Goal: Task Accomplishment & Management: Use online tool/utility

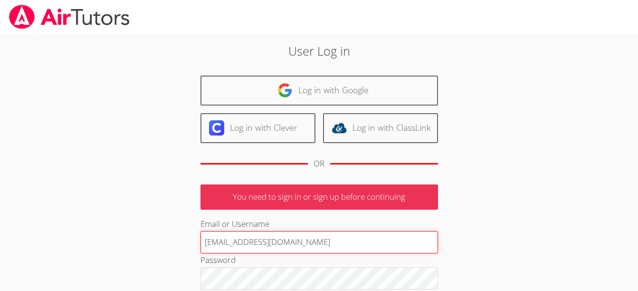
click at [255, 241] on input "terigennaro@airtutors.org" at bounding box center [319, 242] width 238 height 23
click at [305, 245] on input "terigennaroairtutors.org" at bounding box center [319, 242] width 238 height 23
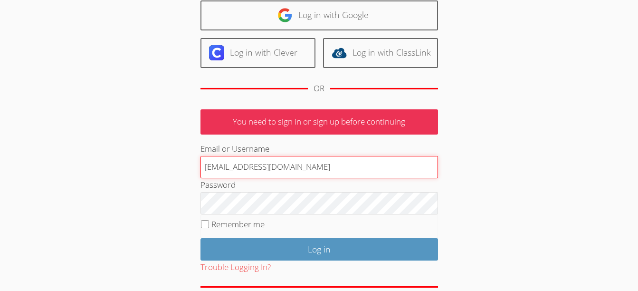
scroll to position [77, 0]
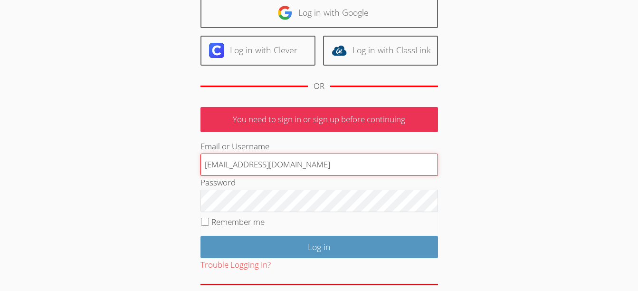
type input "terigennaroairtutor@gmail.com"
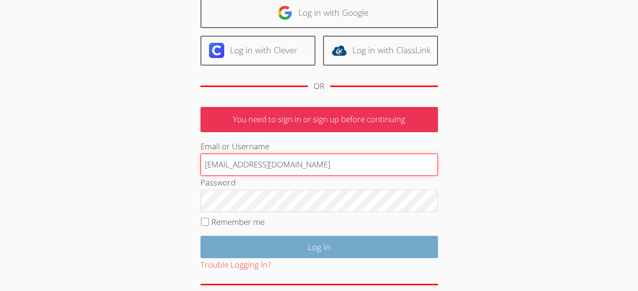
click at [303, 250] on input "Log in" at bounding box center [319, 247] width 238 height 22
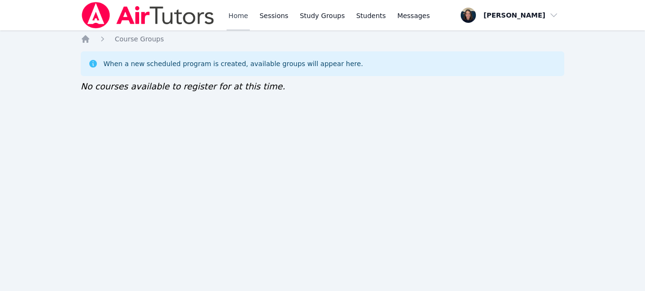
click at [245, 19] on link "Home" at bounding box center [238, 15] width 23 height 30
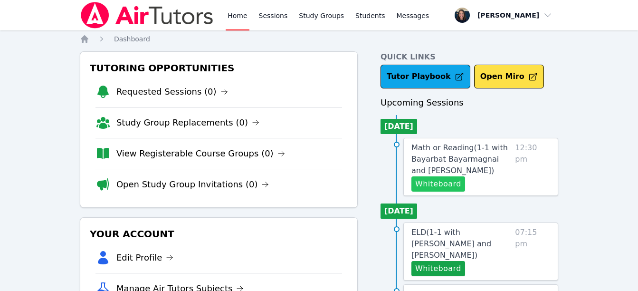
click at [426, 182] on button "Whiteboard" at bounding box center [438, 183] width 54 height 15
